Goal: Information Seeking & Learning: Find specific fact

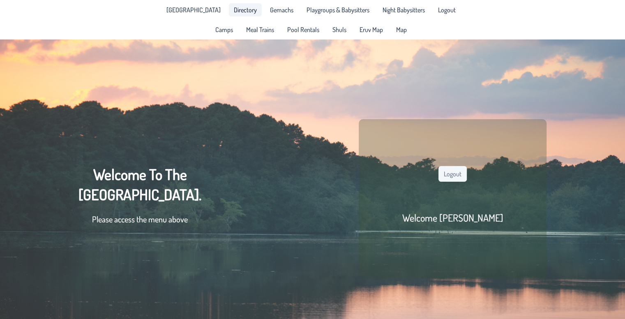
click at [242, 13] on span "Directory" at bounding box center [245, 10] width 23 height 7
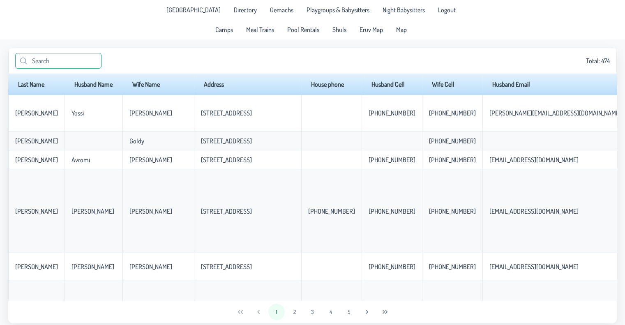
click at [83, 61] on input "text" at bounding box center [58, 61] width 86 height 16
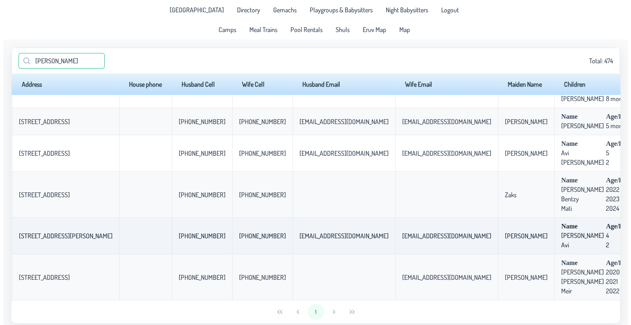
scroll to position [33, 0]
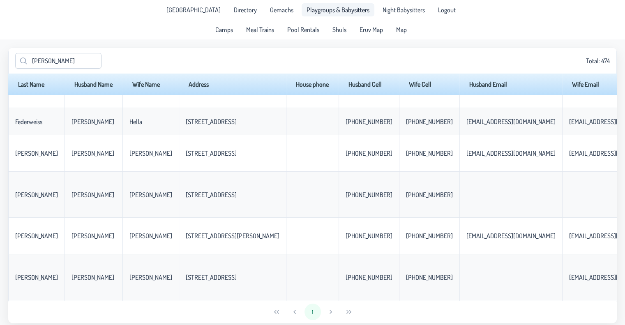
click at [316, 12] on span "Playgroups & Babysitters" at bounding box center [338, 10] width 63 height 7
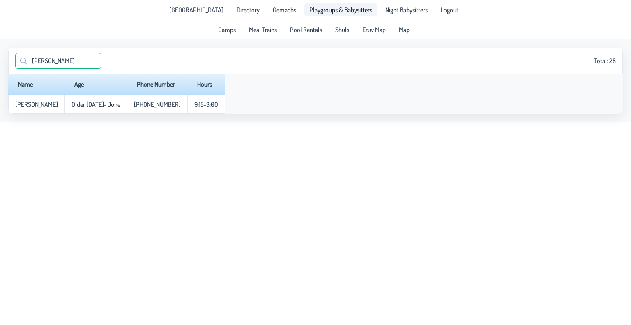
click at [58, 62] on input "[PERSON_NAME]" at bounding box center [58, 61] width 86 height 16
type input "w"
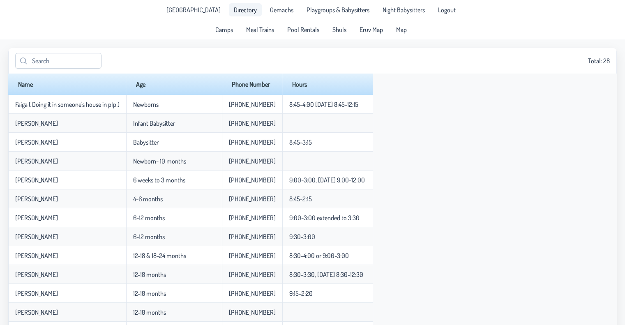
click at [229, 14] on link "Directory" at bounding box center [245, 9] width 33 height 13
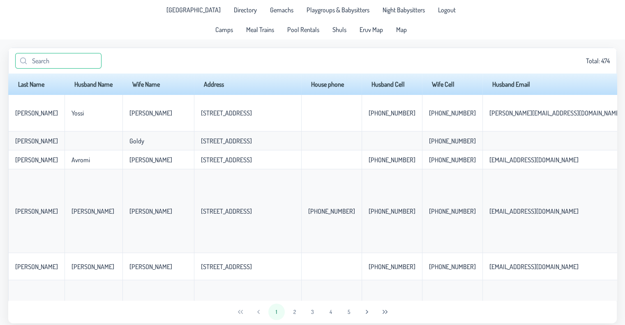
click at [73, 60] on input "text" at bounding box center [58, 61] width 86 height 16
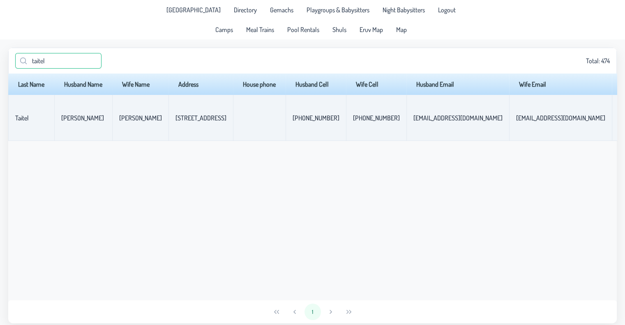
type input "taitel"
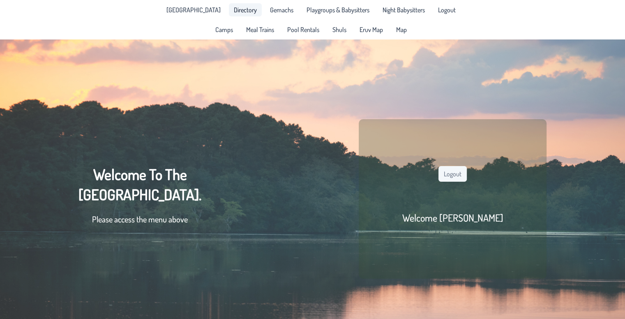
click at [235, 13] on span "Directory" at bounding box center [245, 10] width 23 height 7
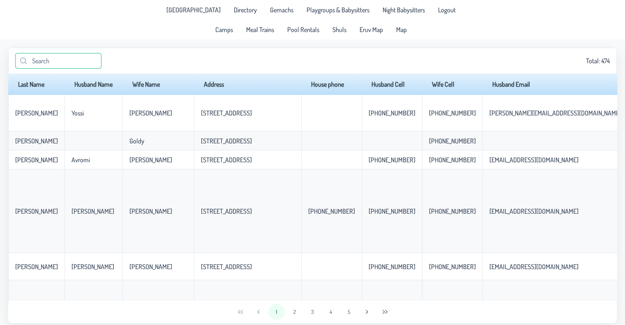
click at [55, 63] on input "text" at bounding box center [58, 61] width 86 height 16
type input "i"
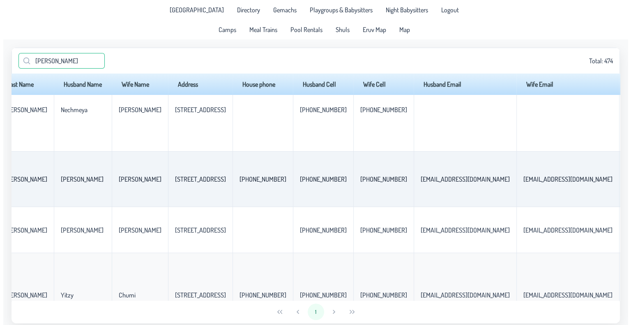
scroll to position [27, 0]
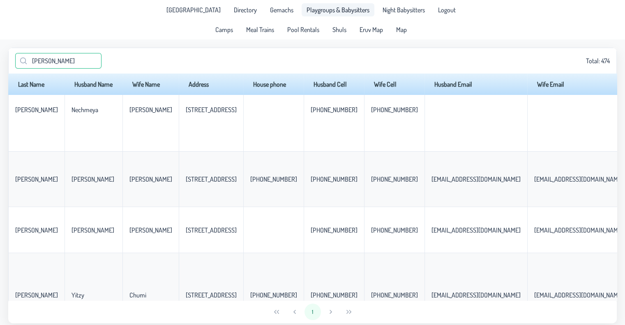
type input "miller"
click at [307, 8] on span "Playgroups & Babysitters" at bounding box center [338, 10] width 63 height 7
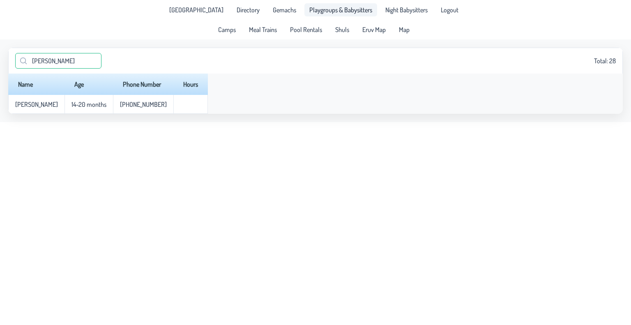
click at [33, 59] on input "miller" at bounding box center [58, 61] width 86 height 16
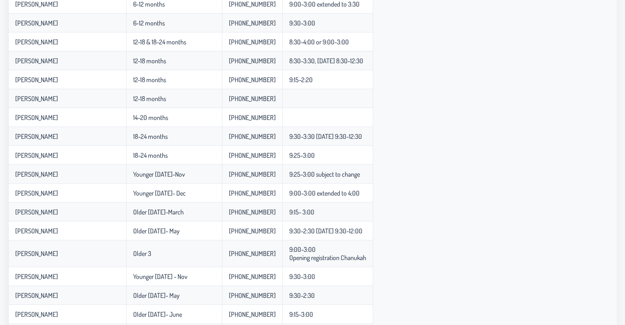
scroll to position [215, 0]
